Goal: Task Accomplishment & Management: Use online tool/utility

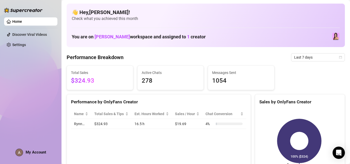
click at [14, 24] on link "Home" at bounding box center [17, 21] width 10 height 4
click at [20, 26] on ul "Home Discover Viral Videos Settings" at bounding box center [30, 33] width 53 height 36
click at [22, 24] on link "Home" at bounding box center [17, 21] width 10 height 4
click at [332, 37] on img at bounding box center [335, 36] width 7 height 7
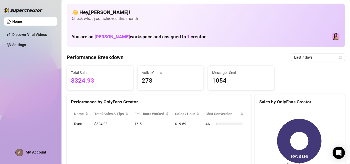
click at [78, 126] on td "Rynn…" at bounding box center [81, 124] width 20 height 10
click at [22, 23] on link "Home" at bounding box center [17, 21] width 10 height 4
click at [22, 46] on link "Settings" at bounding box center [19, 45] width 14 height 4
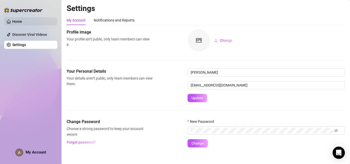
click at [22, 23] on link "Home" at bounding box center [17, 21] width 10 height 4
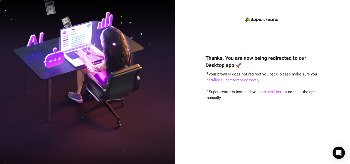
click at [273, 93] on link "click here" at bounding box center [275, 92] width 17 height 5
click at [245, 163] on div "Thanks. You are now being redirected to our Desktop app 🚀 If your browser does …" at bounding box center [262, 82] width 175 height 164
click at [269, 94] on link "click here" at bounding box center [275, 92] width 17 height 5
click at [277, 93] on link "click here" at bounding box center [275, 92] width 17 height 5
